Goal: Task Accomplishment & Management: Manage account settings

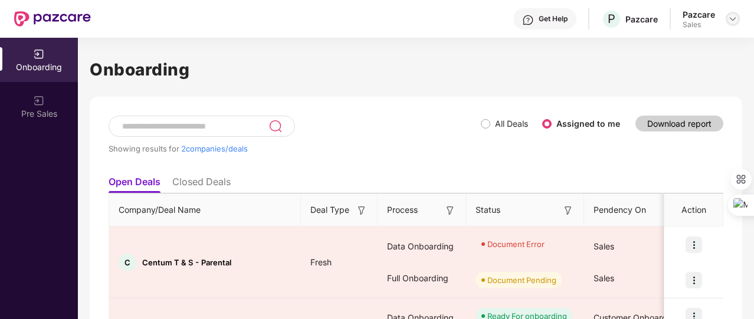
click at [737, 15] on div at bounding box center [732, 19] width 14 height 14
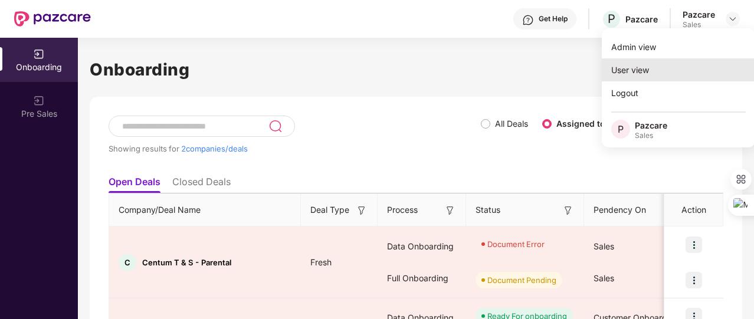
click at [675, 60] on div "User view" at bounding box center [677, 69] width 153 height 23
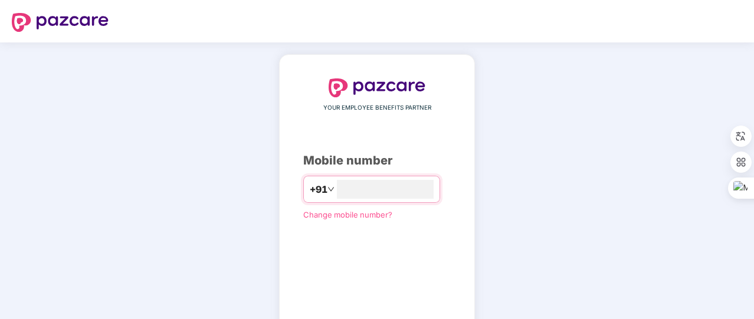
type input "**********"
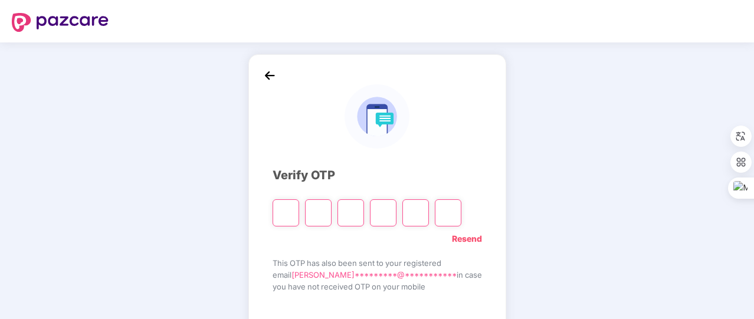
type input "*"
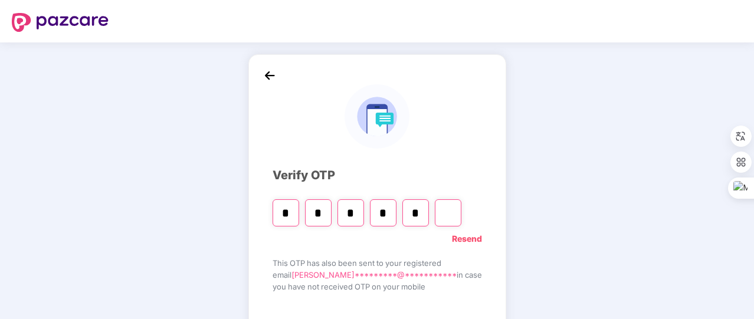
type input "*"
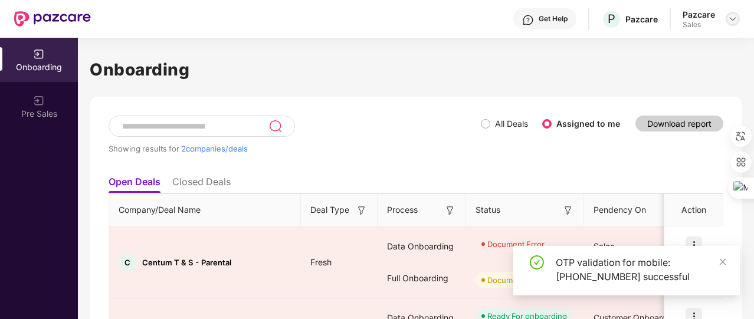
click at [732, 19] on img at bounding box center [732, 18] width 9 height 9
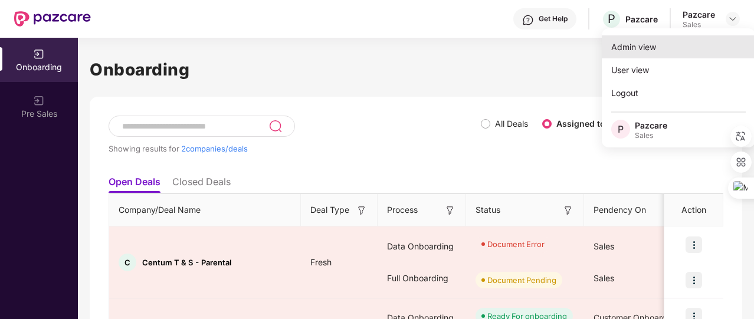
click at [677, 54] on div "Admin view" at bounding box center [677, 46] width 153 height 23
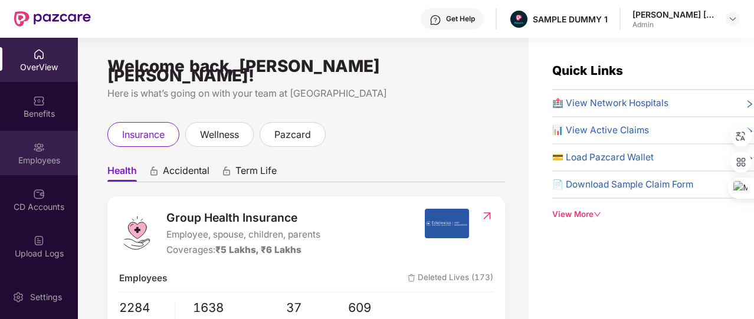
click at [55, 160] on div "Employees" at bounding box center [39, 160] width 78 height 12
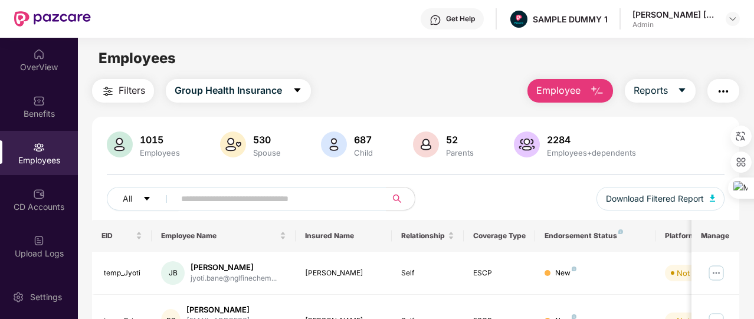
click at [581, 91] on button "Employee" at bounding box center [570, 91] width 86 height 24
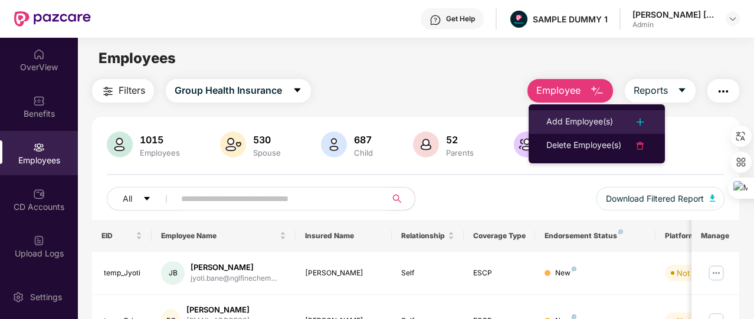
click at [584, 124] on div "Add Employee(s)" at bounding box center [579, 122] width 67 height 14
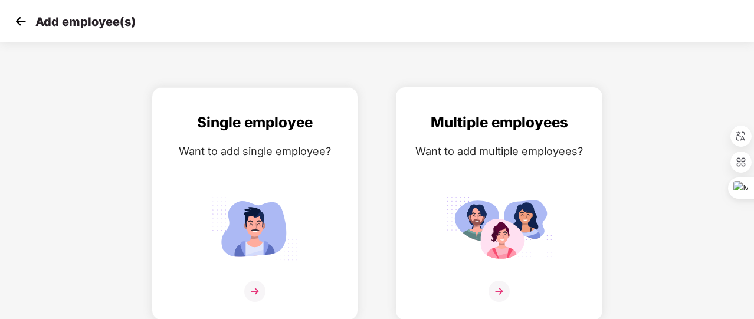
click at [556, 136] on div "Multiple employees Want to add multiple employees?" at bounding box center [499, 213] width 182 height 205
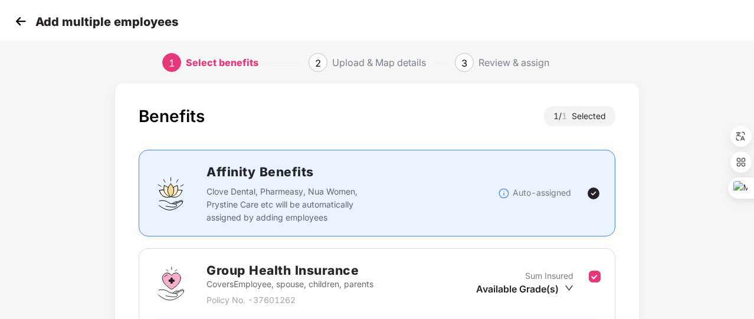
scroll to position [155, 0]
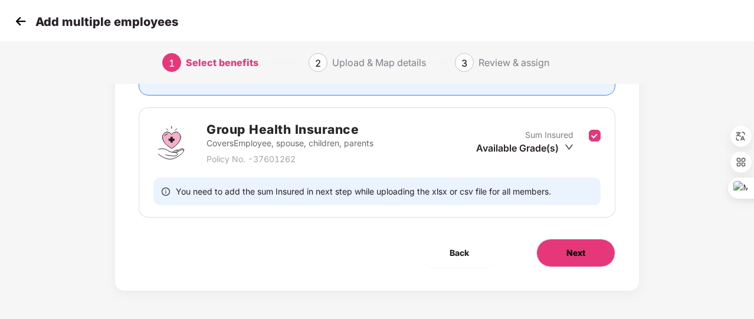
click at [581, 257] on span "Next" at bounding box center [575, 252] width 19 height 13
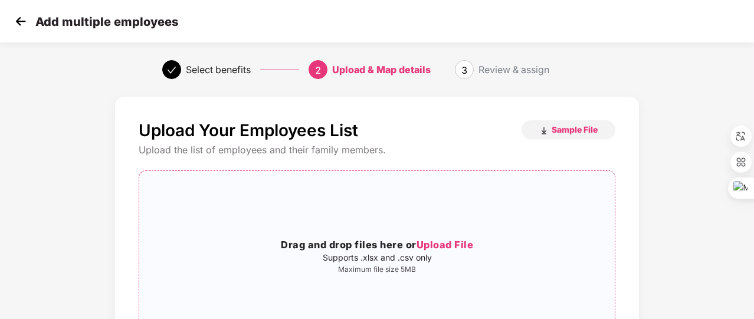
scroll to position [111, 0]
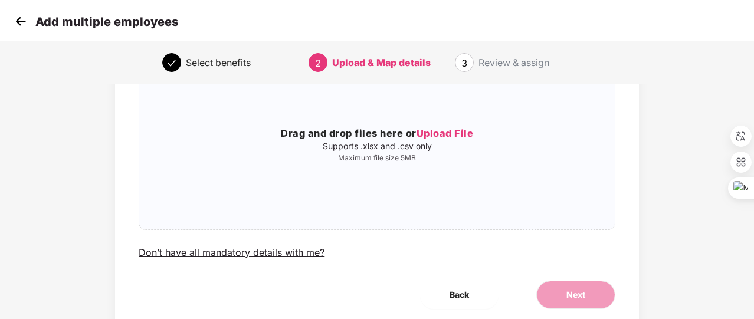
click at [15, 17] on img at bounding box center [21, 21] width 18 height 18
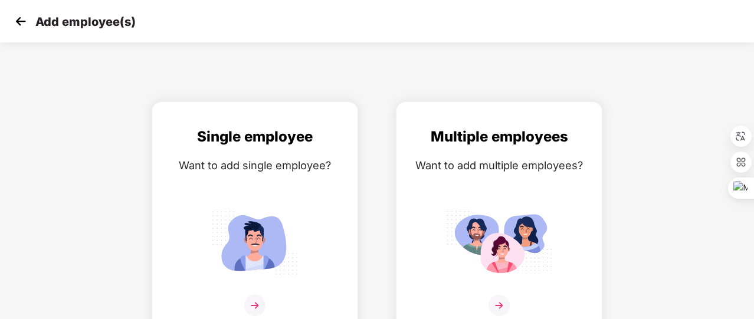
click at [15, 17] on img at bounding box center [21, 21] width 18 height 18
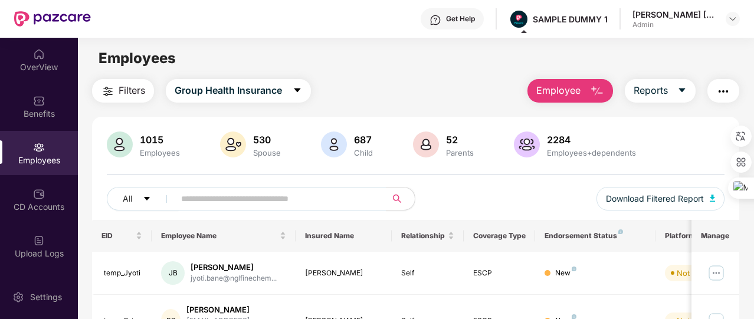
click at [670, 100] on button "Reports" at bounding box center [659, 91] width 71 height 24
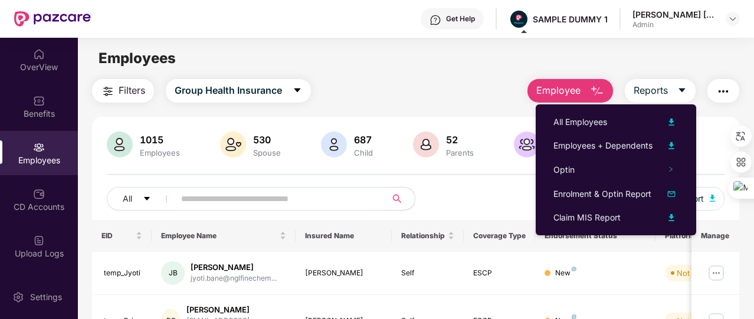
click at [724, 90] on img "button" at bounding box center [723, 91] width 14 height 14
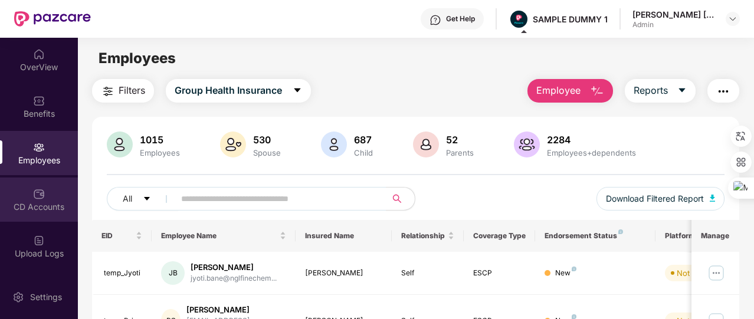
click at [34, 205] on div "CD Accounts" at bounding box center [39, 207] width 78 height 12
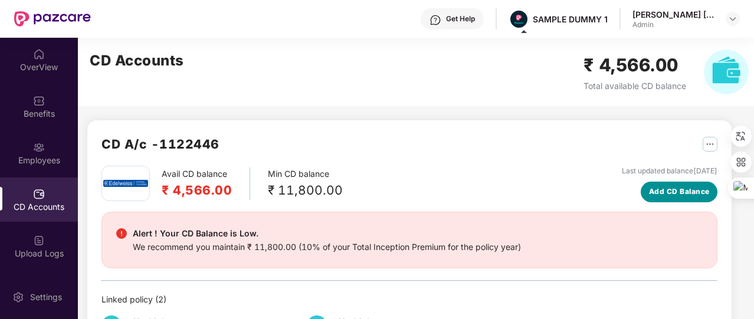
click at [650, 192] on span "Add CD Balance" at bounding box center [679, 191] width 61 height 11
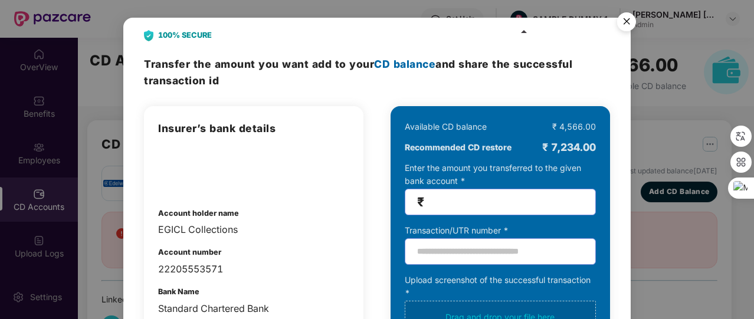
click at [621, 21] on img "Close" at bounding box center [626, 23] width 33 height 33
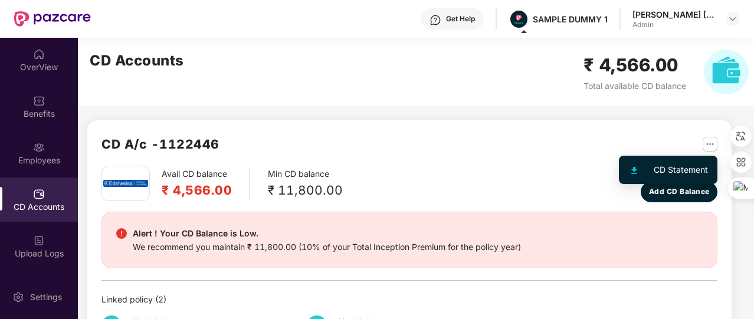
click at [706, 143] on img "button" at bounding box center [709, 144] width 15 height 15
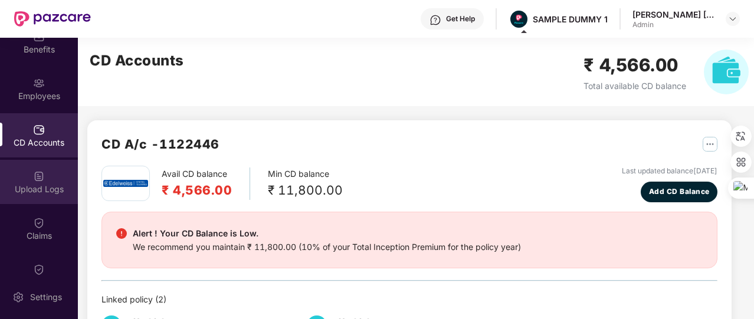
scroll to position [75, 0]
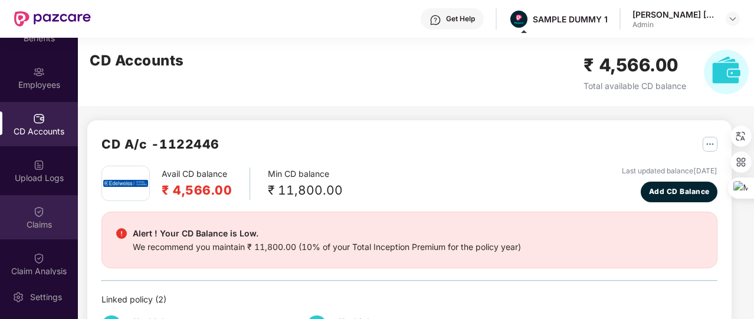
click at [35, 223] on div "Claims" at bounding box center [39, 225] width 78 height 12
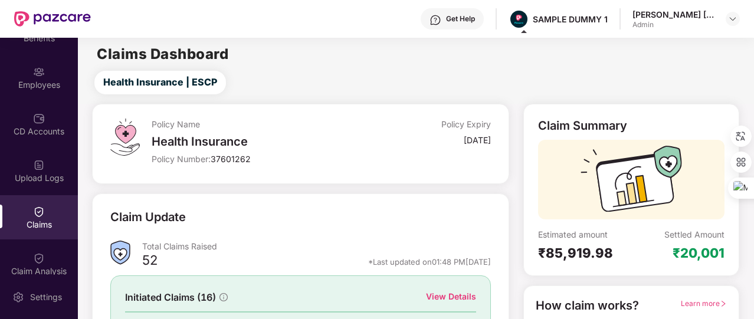
scroll to position [88, 0]
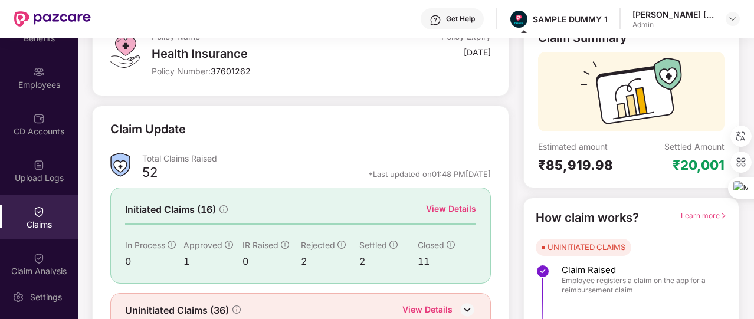
click at [450, 204] on div "View Details" at bounding box center [451, 208] width 50 height 13
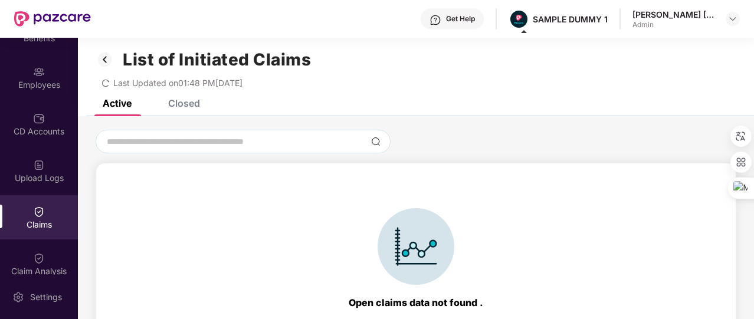
scroll to position [4, 0]
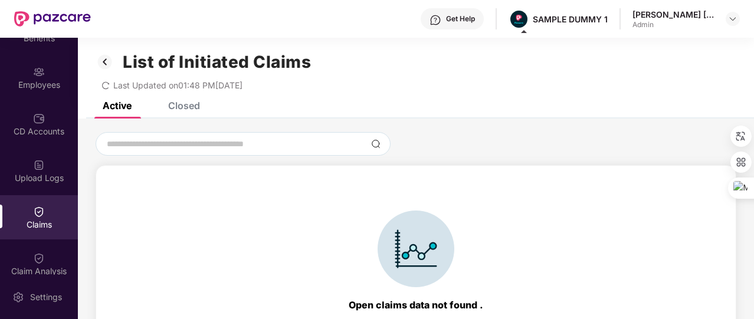
click at [175, 104] on div "Closed" at bounding box center [184, 106] width 32 height 12
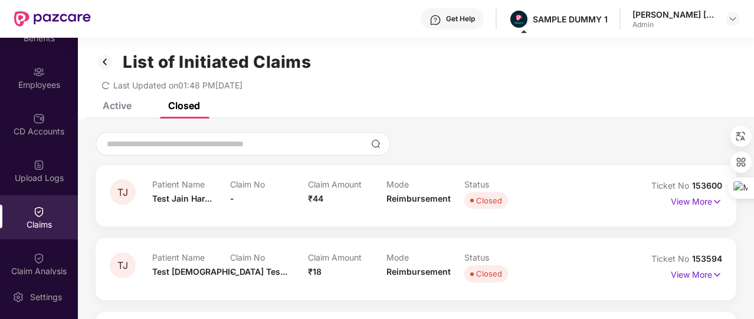
click at [104, 59] on img at bounding box center [105, 62] width 19 height 20
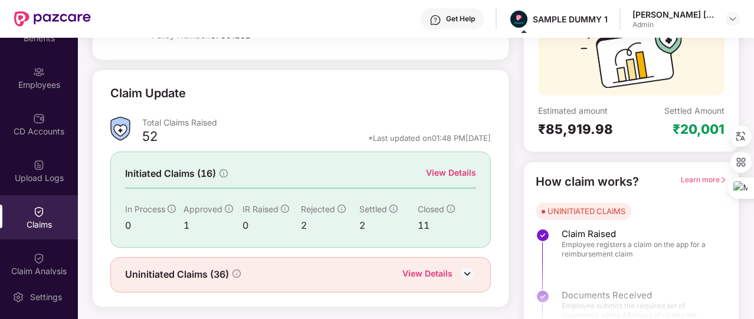
scroll to position [142, 0]
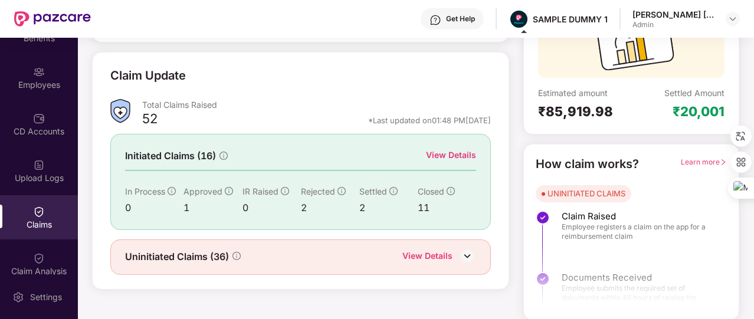
click at [440, 254] on div "View Details" at bounding box center [427, 256] width 50 height 15
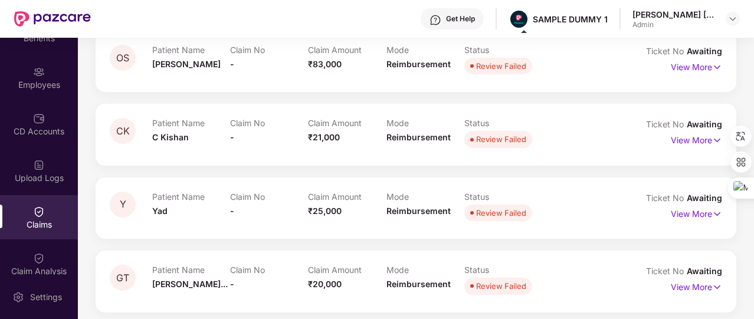
scroll to position [0, 0]
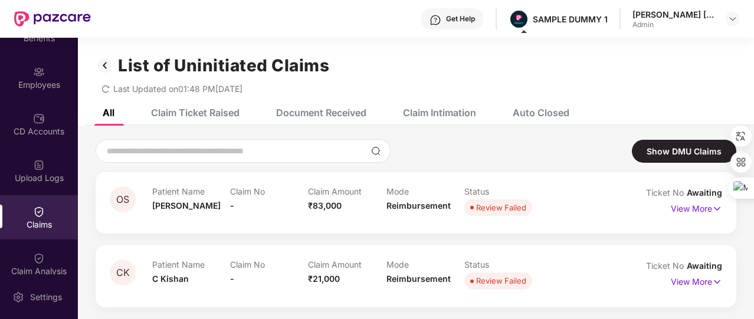
click at [202, 113] on div "Claim Ticket Raised" at bounding box center [195, 113] width 88 height 12
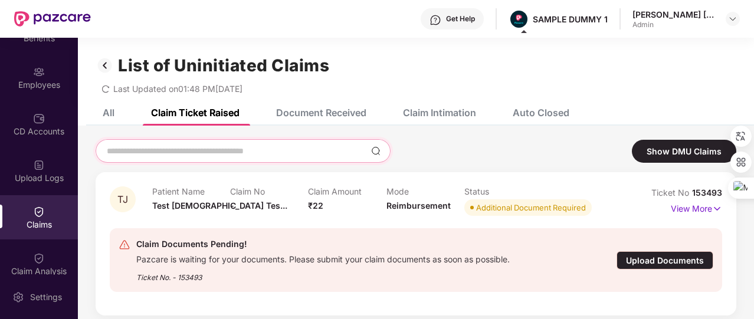
click at [152, 156] on input at bounding box center [236, 151] width 261 height 12
click at [319, 116] on div "Document Received" at bounding box center [321, 113] width 90 height 12
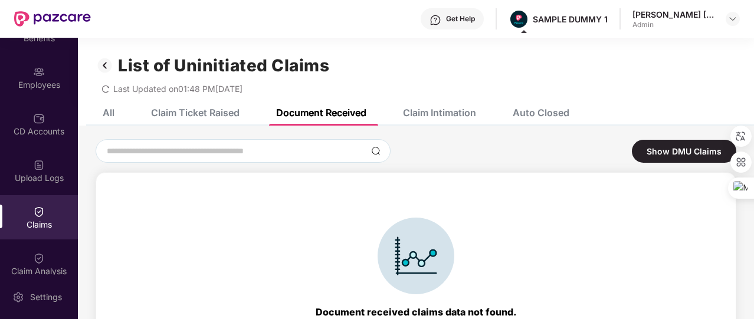
click at [415, 121] on div "Claim Intimation" at bounding box center [430, 113] width 91 height 26
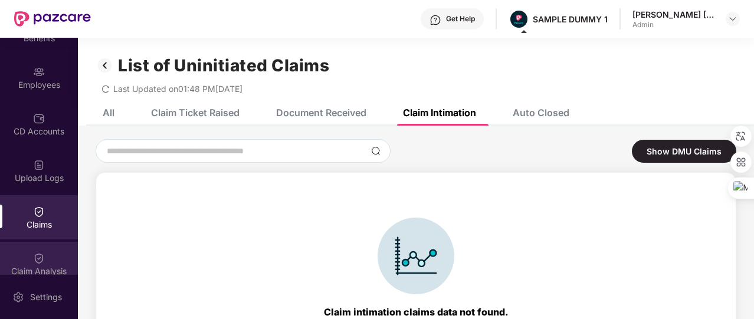
scroll to position [179, 0]
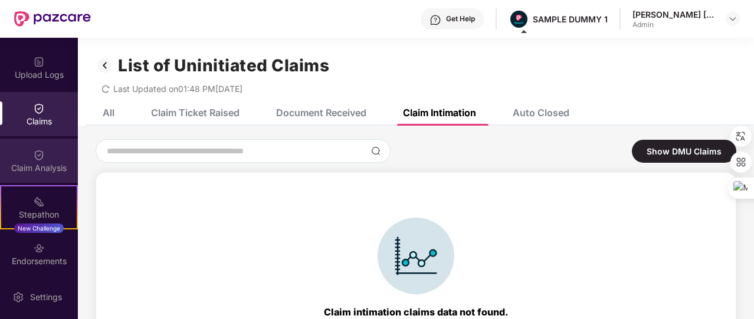
click at [51, 163] on div "Claim Analysis" at bounding box center [39, 168] width 78 height 12
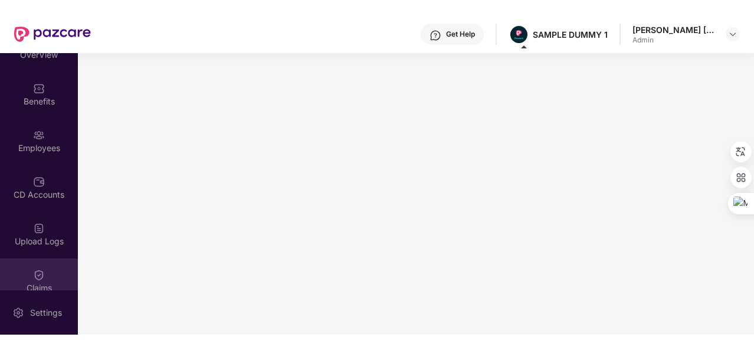
scroll to position [0, 0]
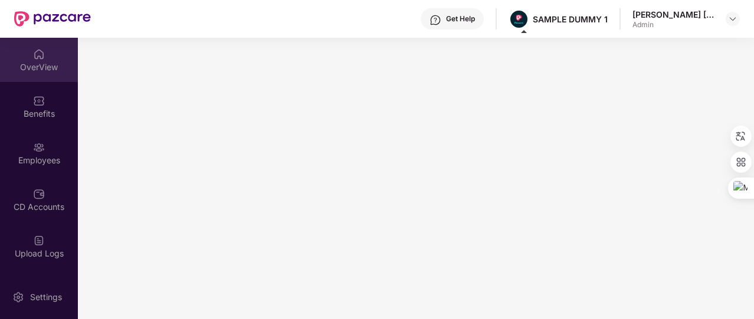
click at [46, 74] on div "OverView" at bounding box center [39, 60] width 78 height 44
